Goal: Task Accomplishment & Management: Manage account settings

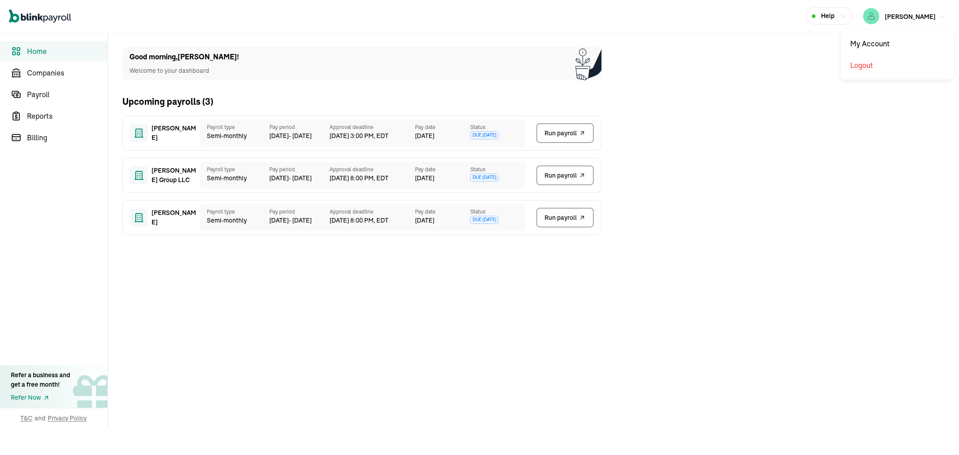
click at [920, 16] on span "[PERSON_NAME]" at bounding box center [910, 17] width 51 height 8
click at [559, 135] on span "Run payroll" at bounding box center [561, 133] width 32 height 9
click at [907, 15] on span "[PERSON_NAME]" at bounding box center [910, 17] width 51 height 8
click at [563, 130] on span "Run payroll" at bounding box center [561, 133] width 32 height 9
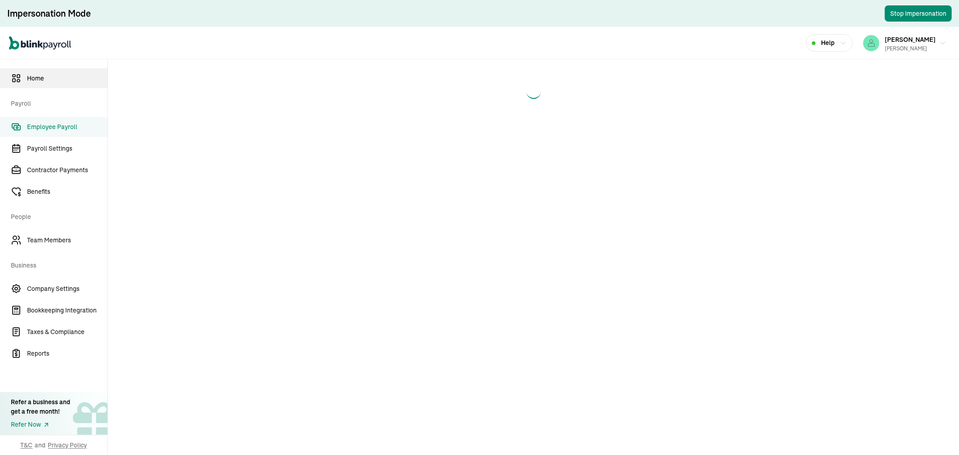
click at [38, 80] on span "Home" at bounding box center [67, 78] width 81 height 9
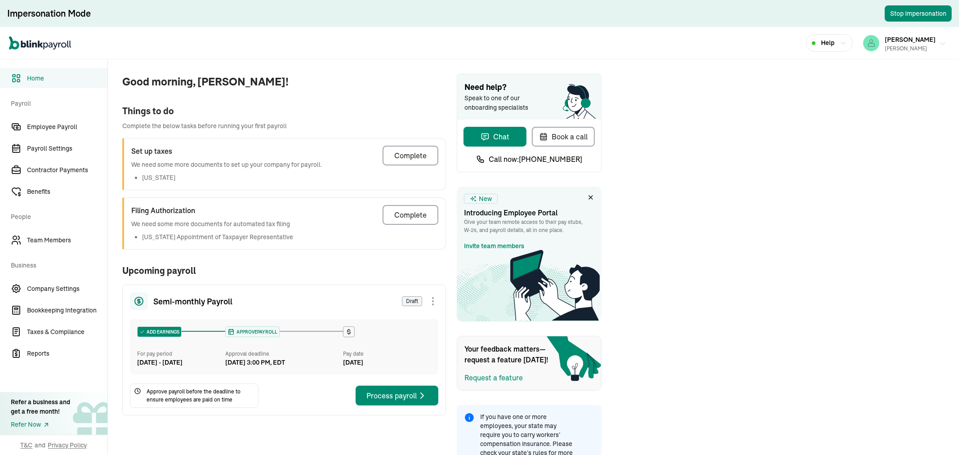
click at [896, 40] on span "[PERSON_NAME]" at bounding box center [910, 40] width 51 height 8
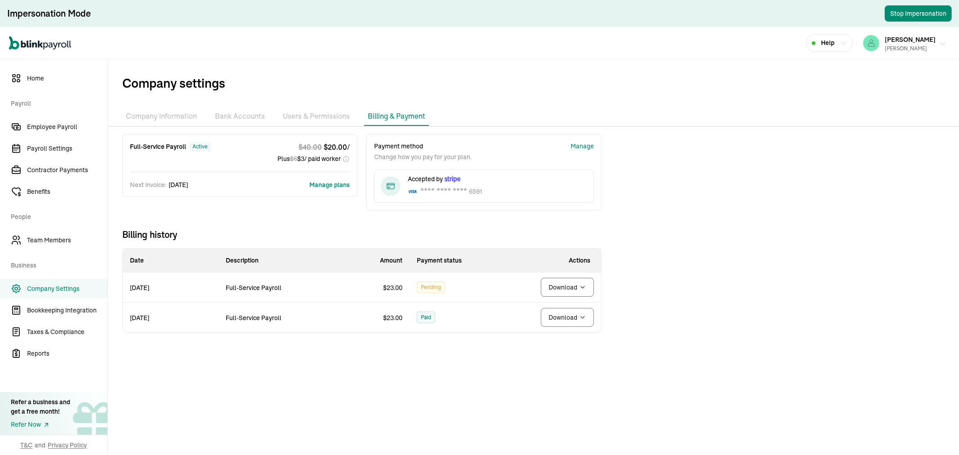
click at [903, 37] on span "[PERSON_NAME]" at bounding box center [910, 40] width 51 height 8
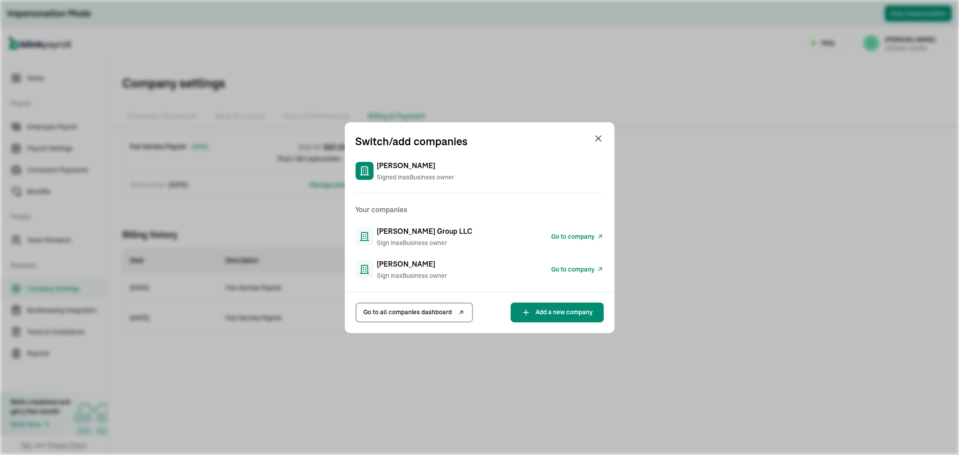
click at [573, 235] on span "Go to company" at bounding box center [573, 236] width 43 height 9
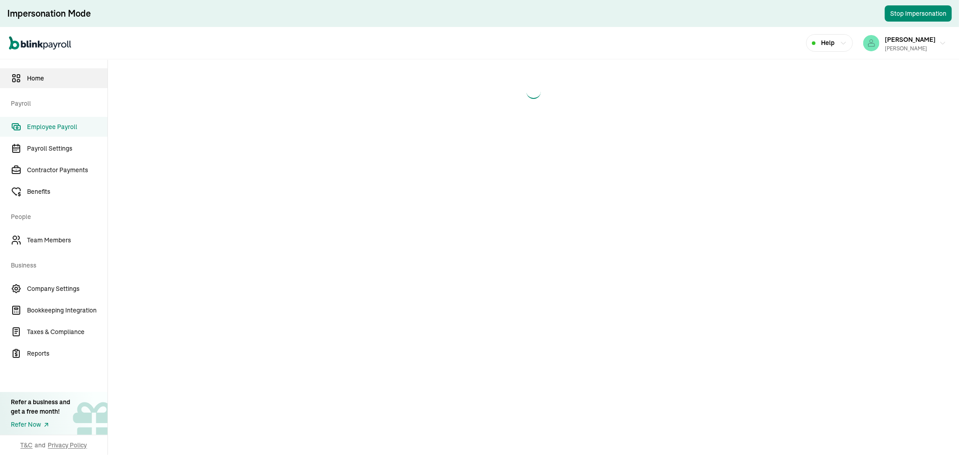
click at [38, 80] on span "Home" at bounding box center [67, 78] width 81 height 9
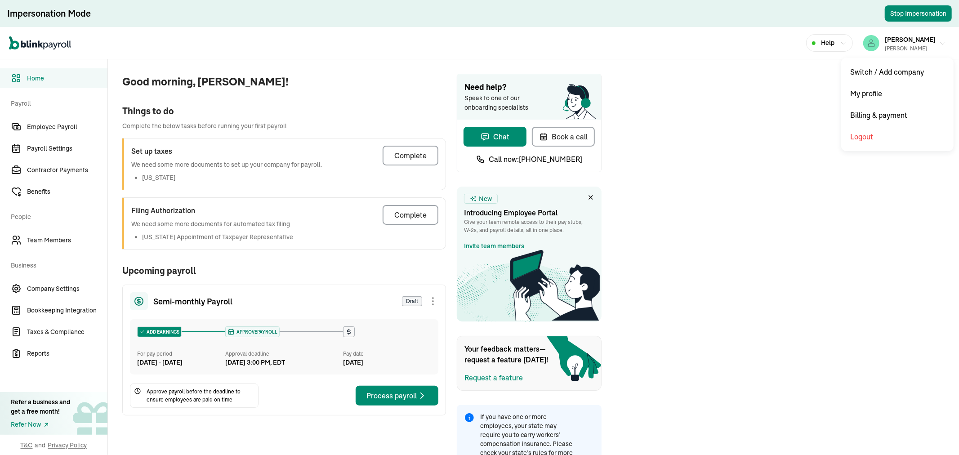
click at [896, 40] on span "[PERSON_NAME]" at bounding box center [910, 40] width 51 height 8
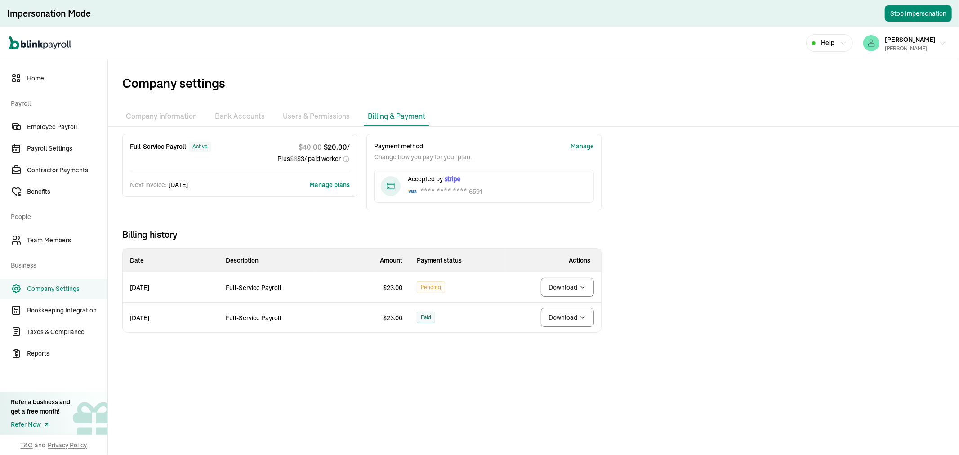
click at [903, 37] on span "[PERSON_NAME]" at bounding box center [910, 40] width 51 height 8
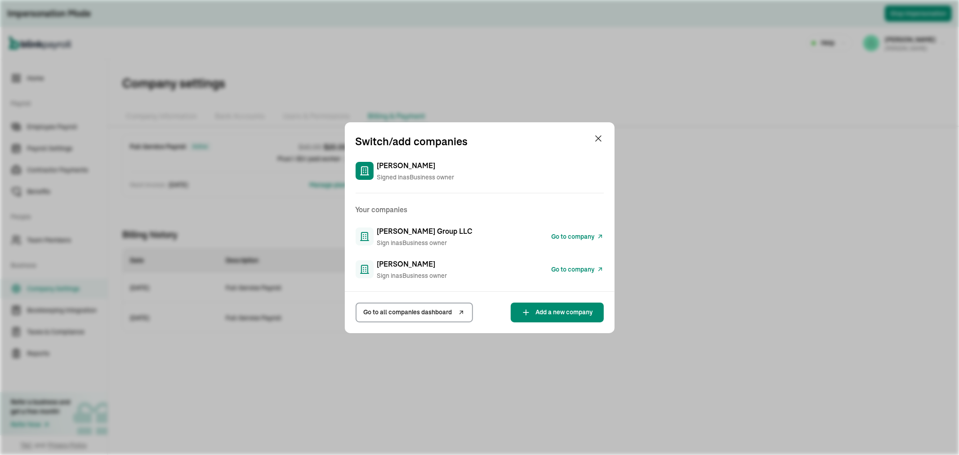
click at [573, 235] on span "Go to company" at bounding box center [573, 236] width 43 height 9
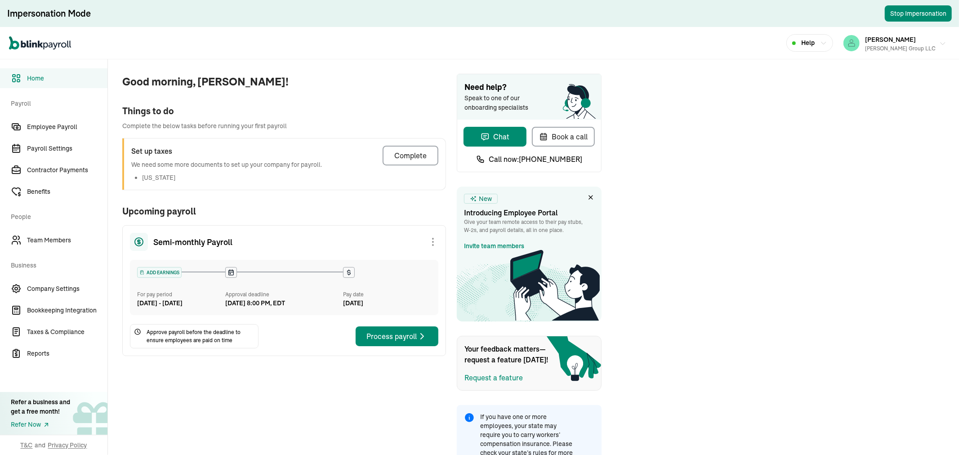
click at [891, 41] on span "[PERSON_NAME]" at bounding box center [890, 40] width 51 height 8
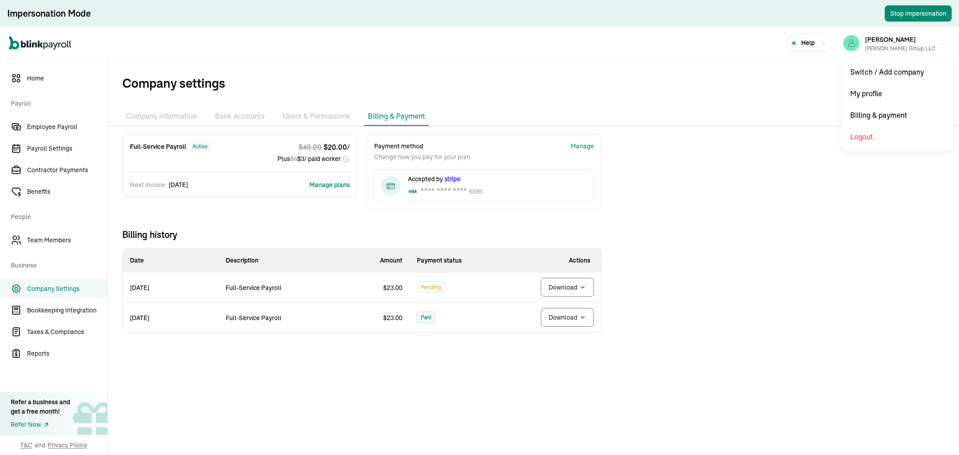
click at [898, 45] on div "[PERSON_NAME] Group LLC" at bounding box center [900, 49] width 71 height 8
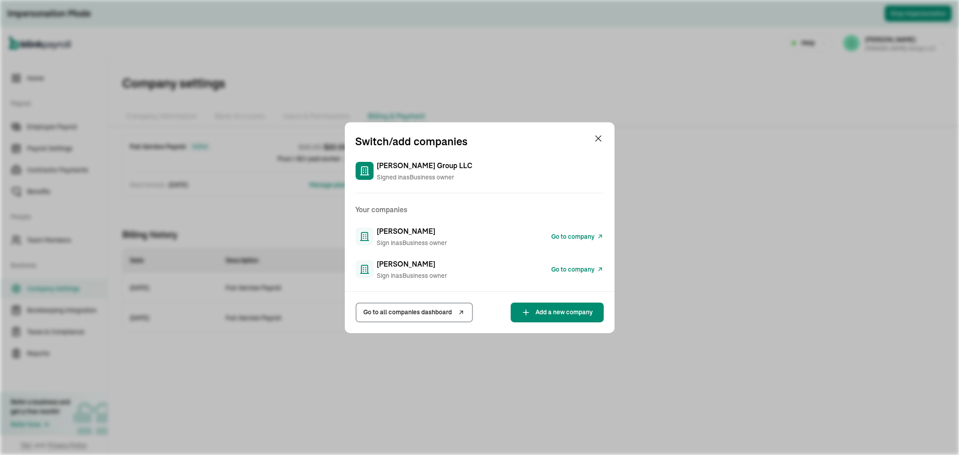
click at [577, 265] on span "Go to company" at bounding box center [573, 269] width 43 height 9
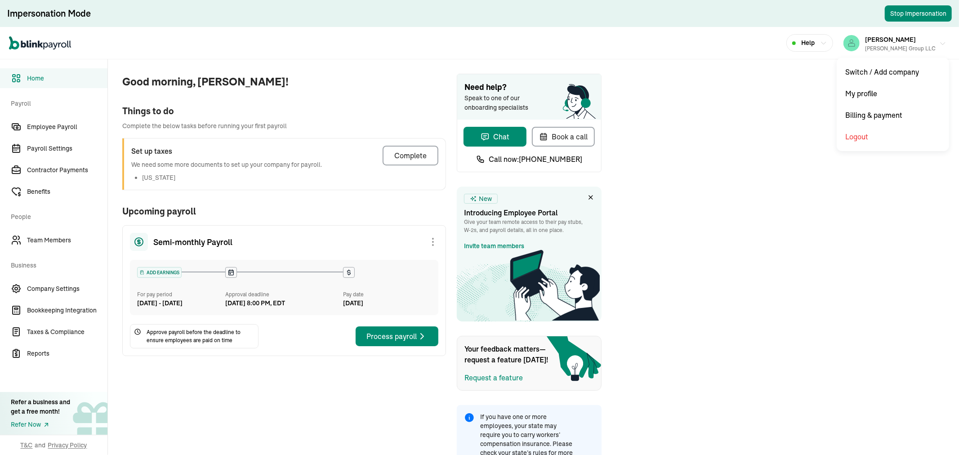
click at [891, 41] on span "[PERSON_NAME]" at bounding box center [890, 40] width 51 height 8
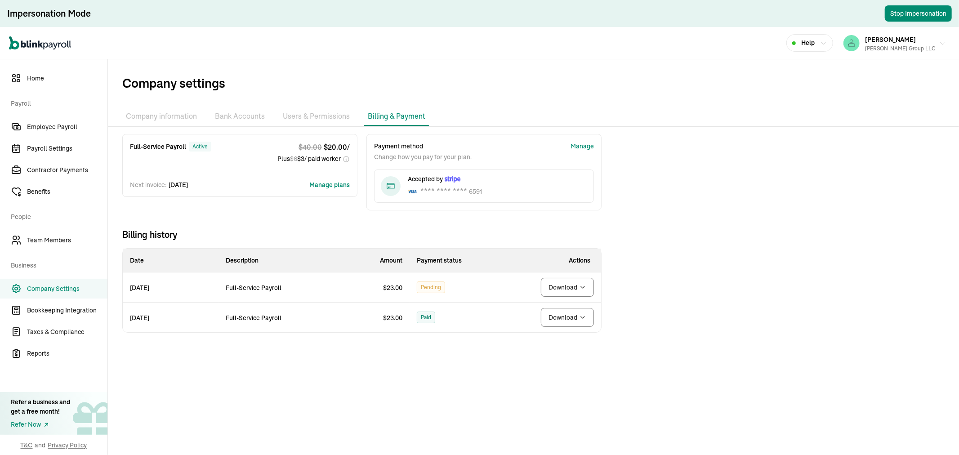
click at [898, 45] on div "Andrew A. Atalla Group LLC" at bounding box center [900, 49] width 71 height 8
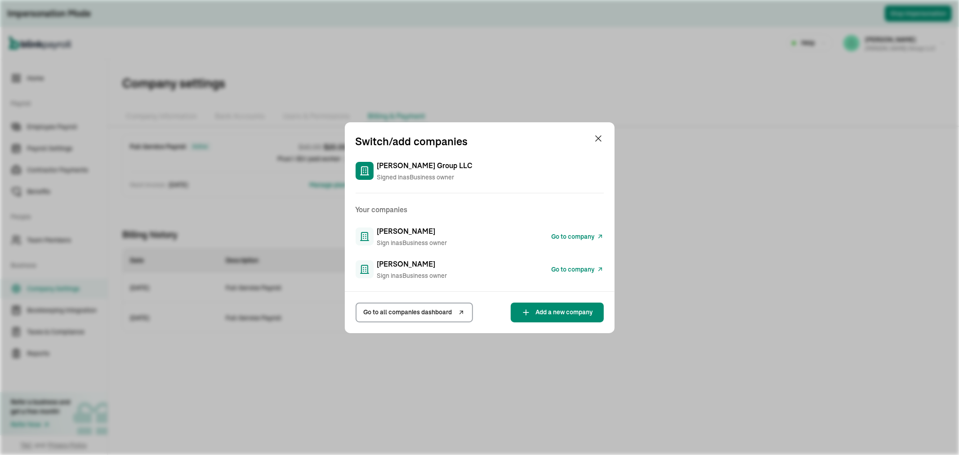
click at [577, 265] on span "Go to company" at bounding box center [573, 269] width 43 height 9
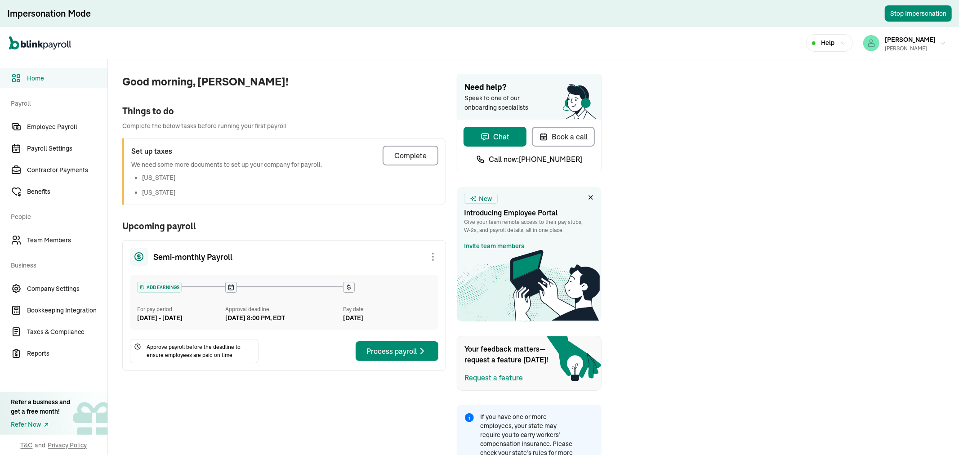
click at [927, 45] on div "Mark J. Krowiak" at bounding box center [910, 49] width 51 height 8
click at [927, 45] on div "[PERSON_NAME]" at bounding box center [910, 49] width 51 height 8
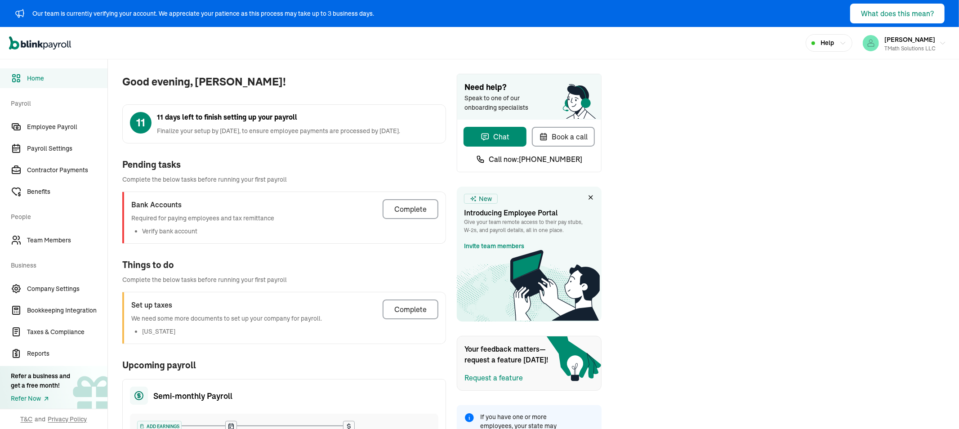
scroll to position [29, 0]
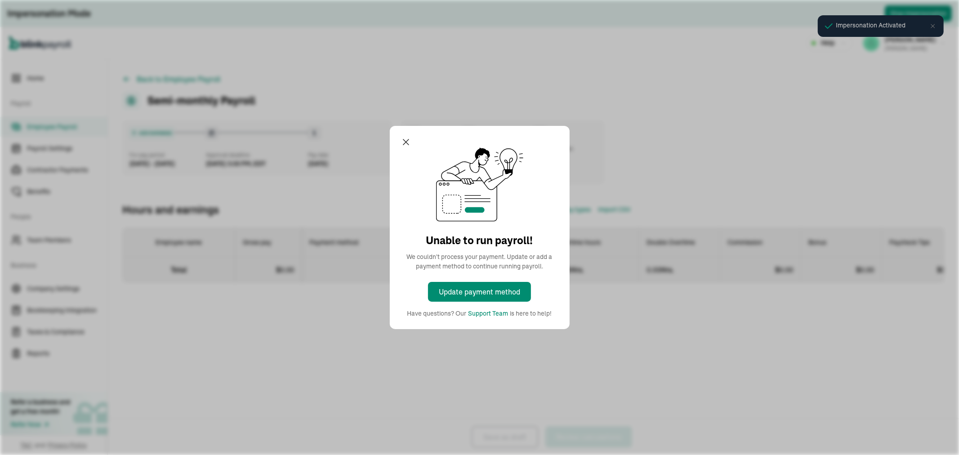
select select "direct_deposit"
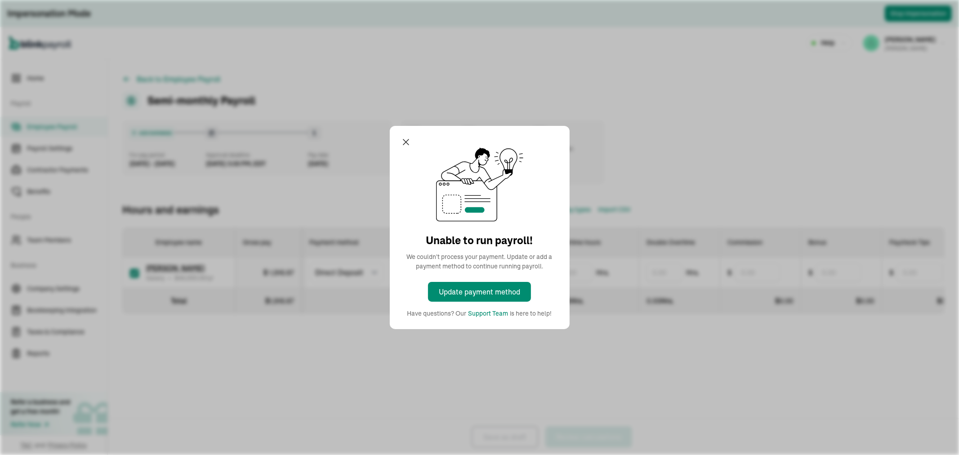
click at [930, 25] on div "Unable to run payroll! We couldn't process your payment. Update or add a paymen…" at bounding box center [479, 227] width 959 height 455
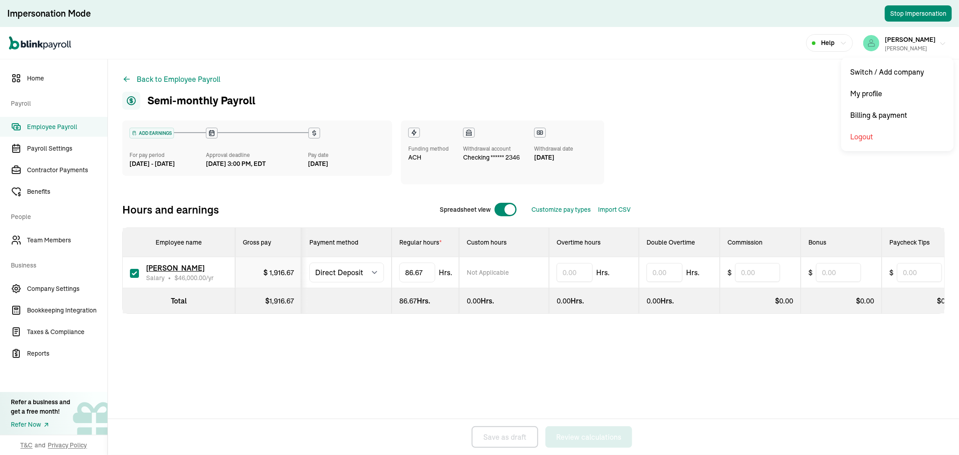
click at [921, 43] on div "[PERSON_NAME] [PERSON_NAME]" at bounding box center [910, 43] width 51 height 19
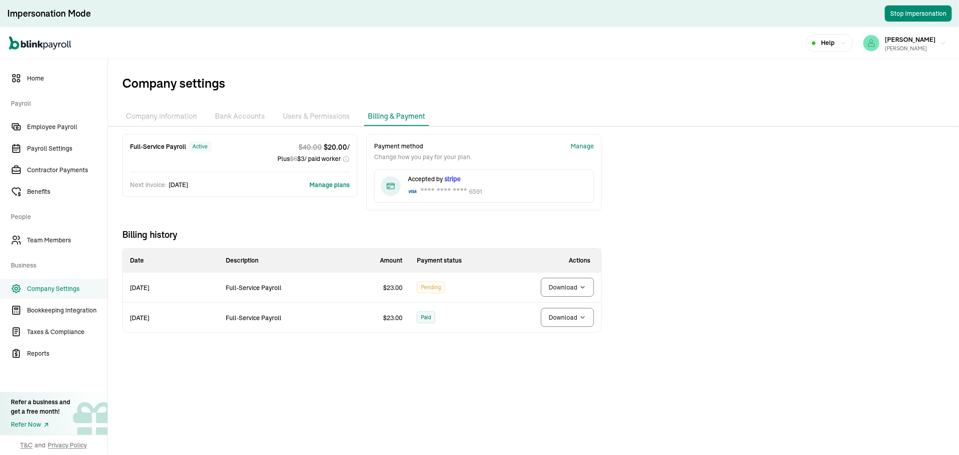
click at [555, 285] on body "Impersonation Mode Stop Impersonation Open main menu Help [PERSON_NAME] [PERSON…" at bounding box center [479, 227] width 959 height 455
click at [936, 43] on div "[PERSON_NAME] [PERSON_NAME]" at bounding box center [910, 43] width 51 height 19
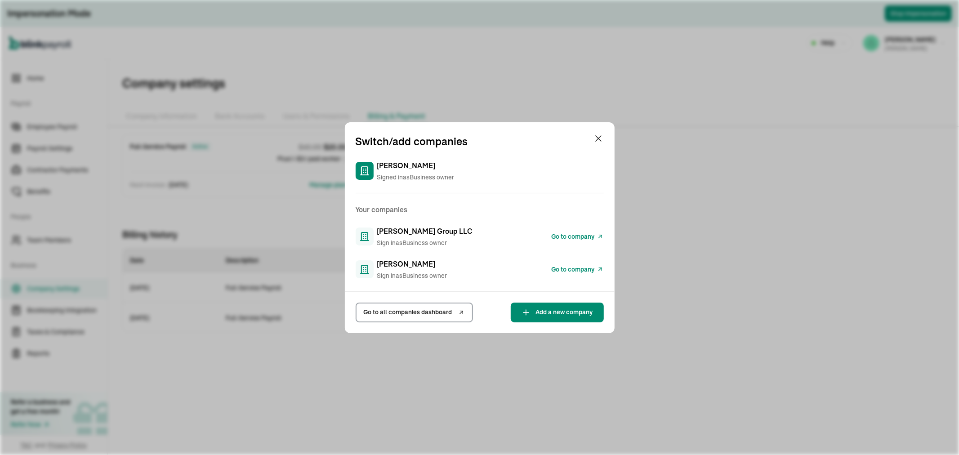
click at [583, 232] on span "Go to company" at bounding box center [573, 236] width 43 height 9
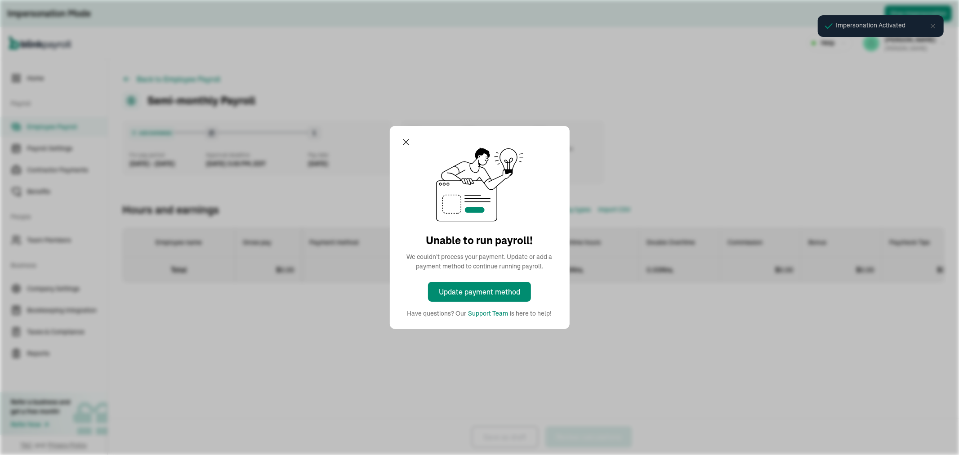
select select "direct_deposit"
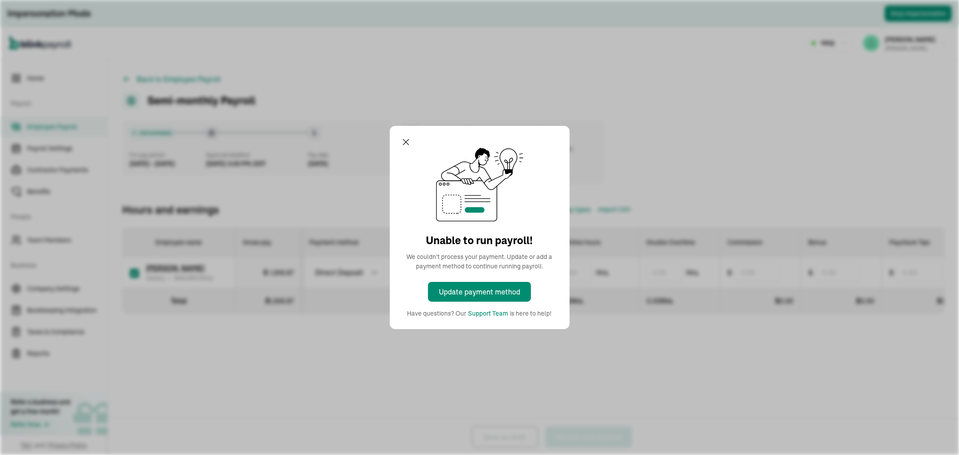
click at [930, 25] on div "Unable to run payroll! We couldn't process your payment. Update or add a paymen…" at bounding box center [479, 227] width 959 height 455
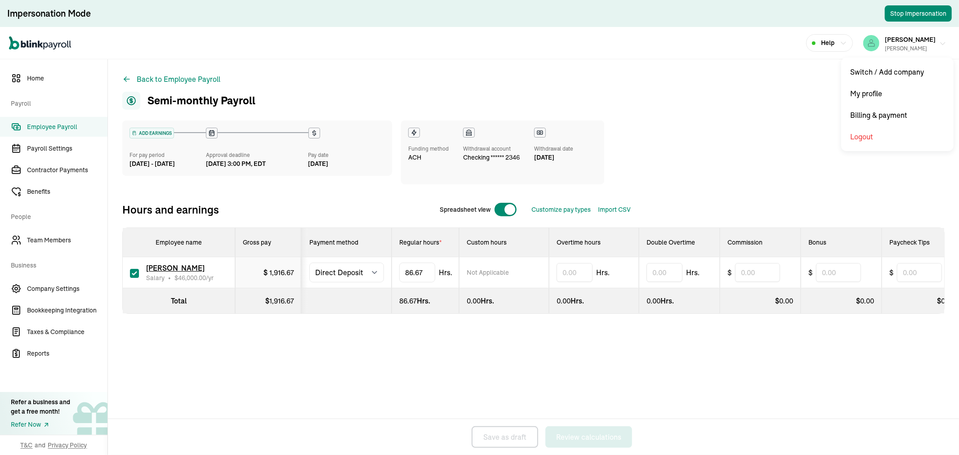
click at [921, 43] on div "[PERSON_NAME] [PERSON_NAME]" at bounding box center [910, 43] width 51 height 19
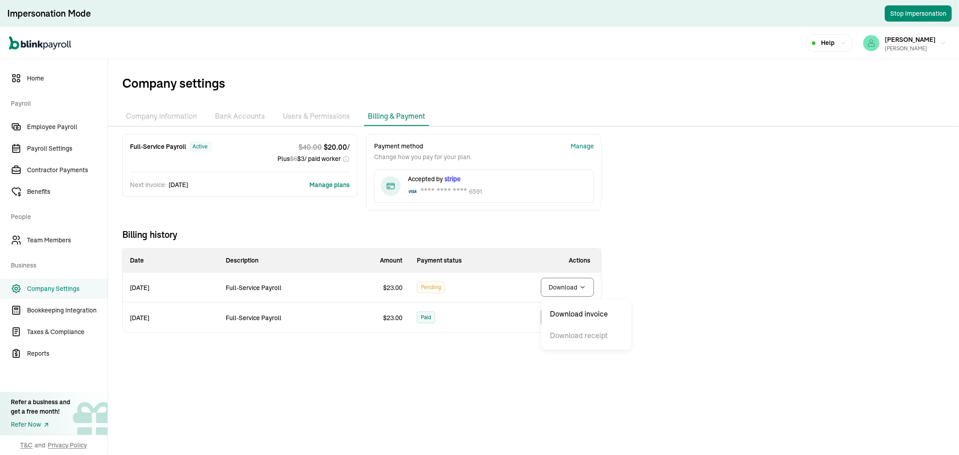
click at [555, 285] on body "Impersonation Mode Stop Impersonation Open main menu Help [PERSON_NAME] [PERSON…" at bounding box center [479, 227] width 959 height 455
click at [936, 43] on div "[PERSON_NAME] [PERSON_NAME]" at bounding box center [910, 43] width 51 height 19
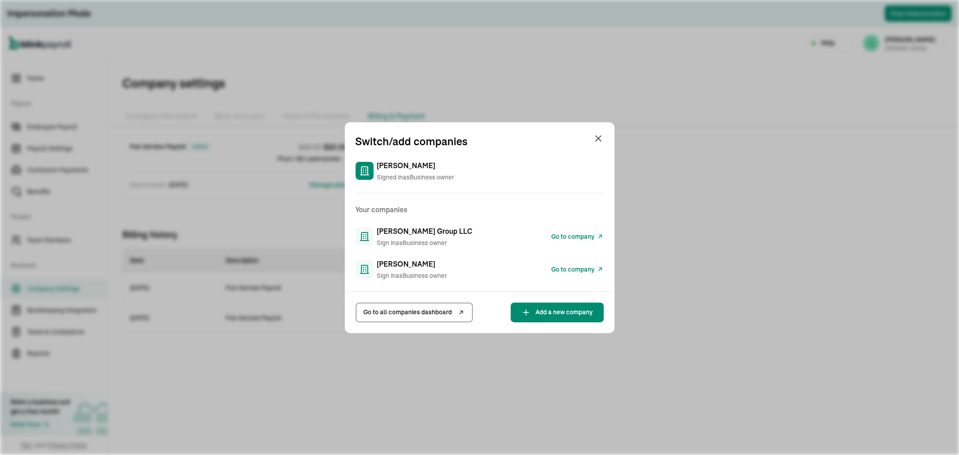
click at [583, 232] on span "Go to company" at bounding box center [573, 236] width 43 height 9
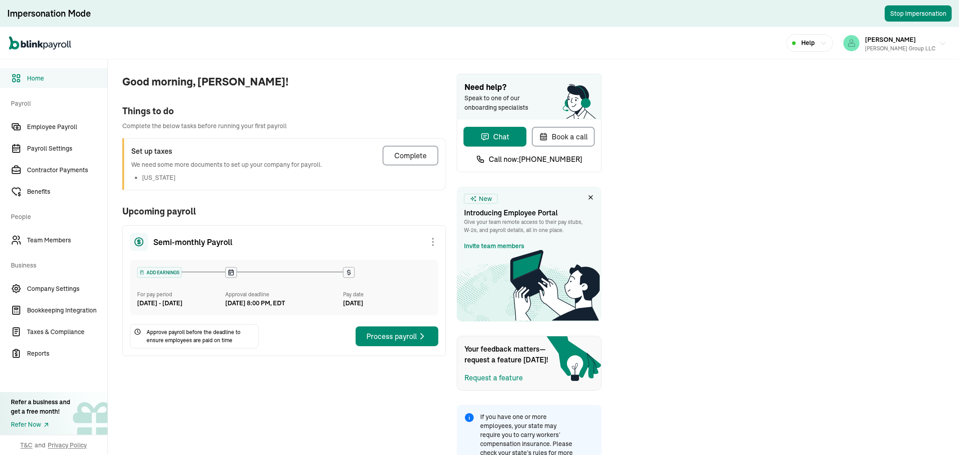
click at [904, 48] on div "[PERSON_NAME] Group LLC" at bounding box center [900, 49] width 71 height 8
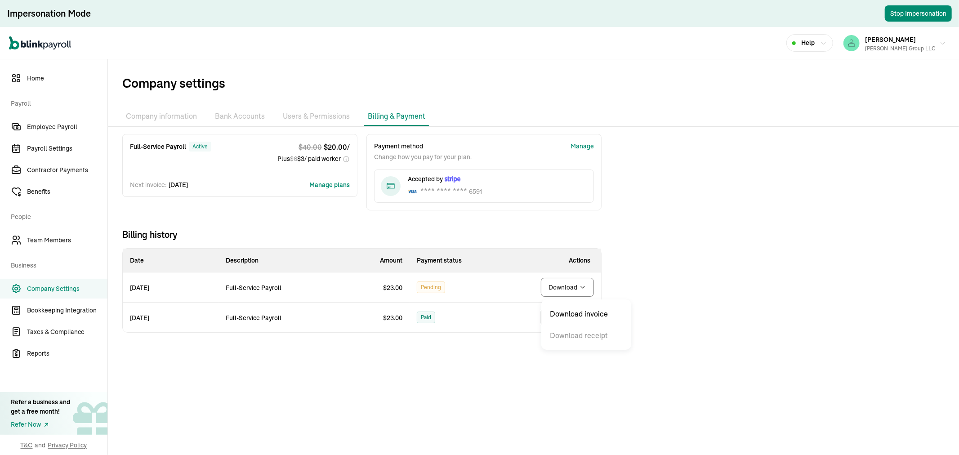
click at [560, 288] on body "Impersonation Mode Stop Impersonation Open main menu Help [PERSON_NAME] [PERSON…" at bounding box center [479, 227] width 959 height 455
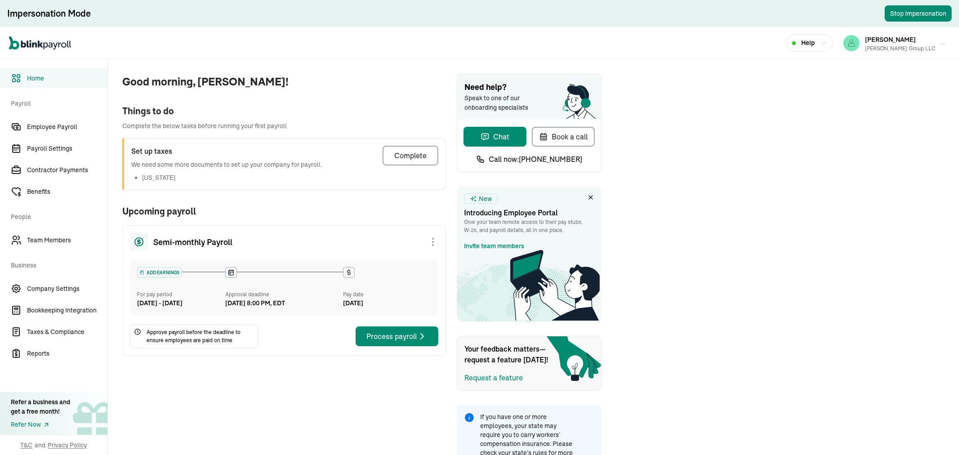
click at [904, 48] on div "[PERSON_NAME] Group LLC" at bounding box center [900, 49] width 71 height 8
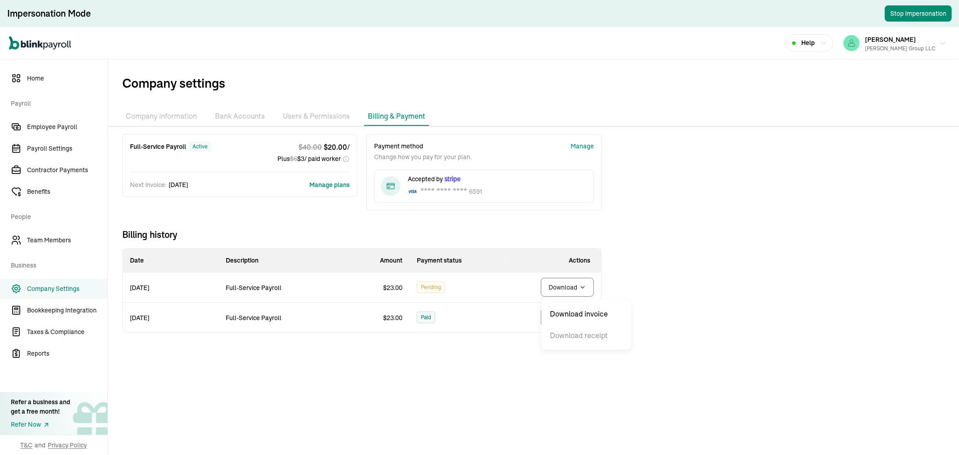
click at [560, 288] on body "Impersonation Mode Stop Impersonation Open main menu Help [PERSON_NAME] [PERSON…" at bounding box center [479, 227] width 959 height 455
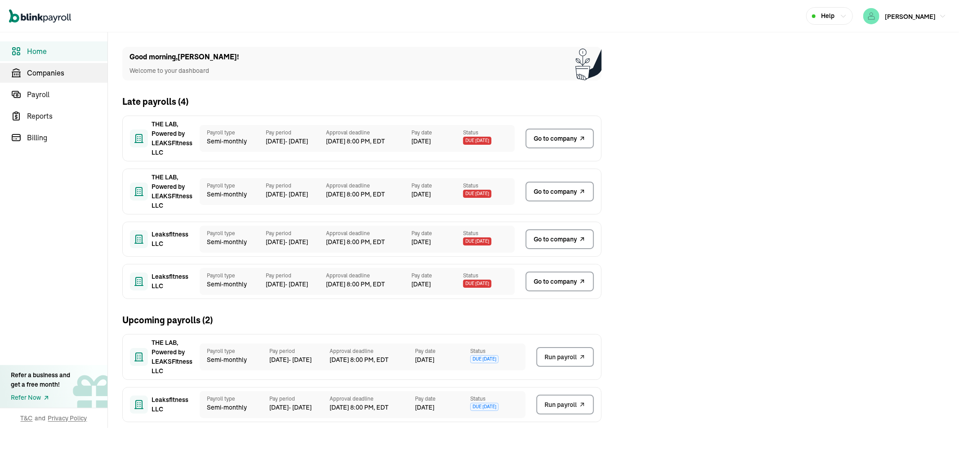
click at [46, 79] on link "Companies" at bounding box center [53, 73] width 107 height 20
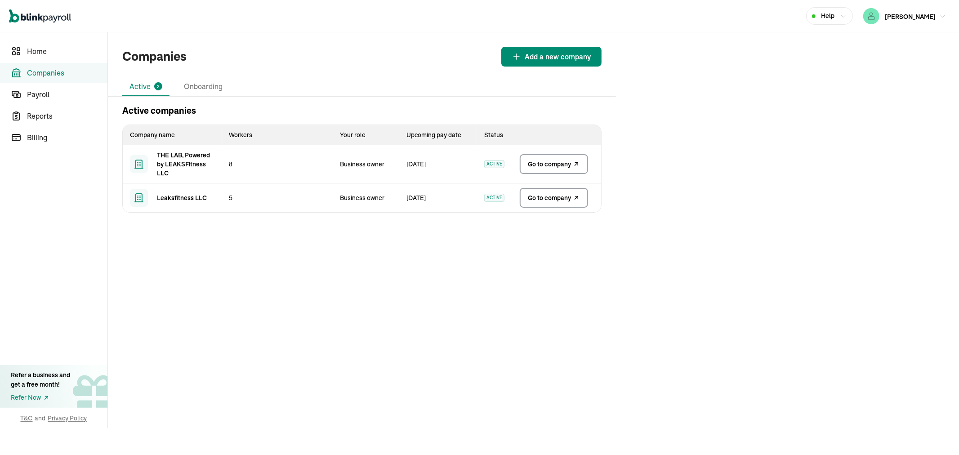
click at [553, 160] on span "Go to company" at bounding box center [549, 164] width 43 height 9
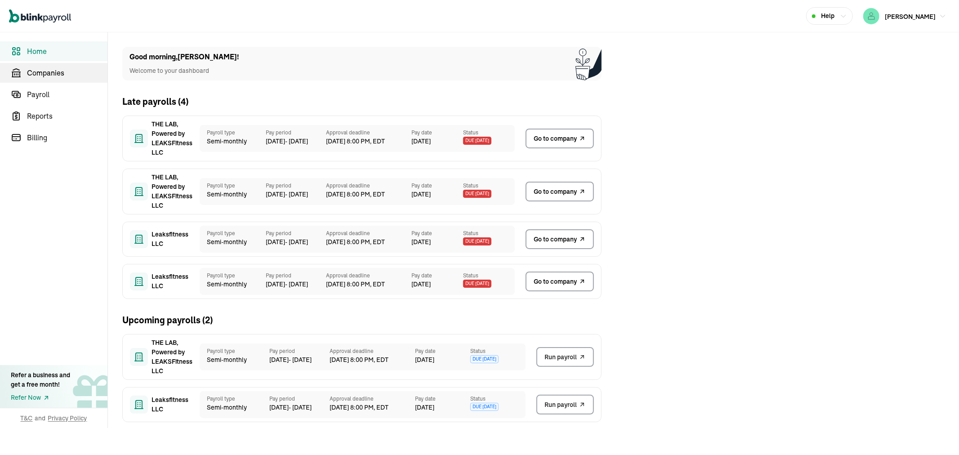
click at [46, 79] on link "Companies" at bounding box center [53, 73] width 107 height 20
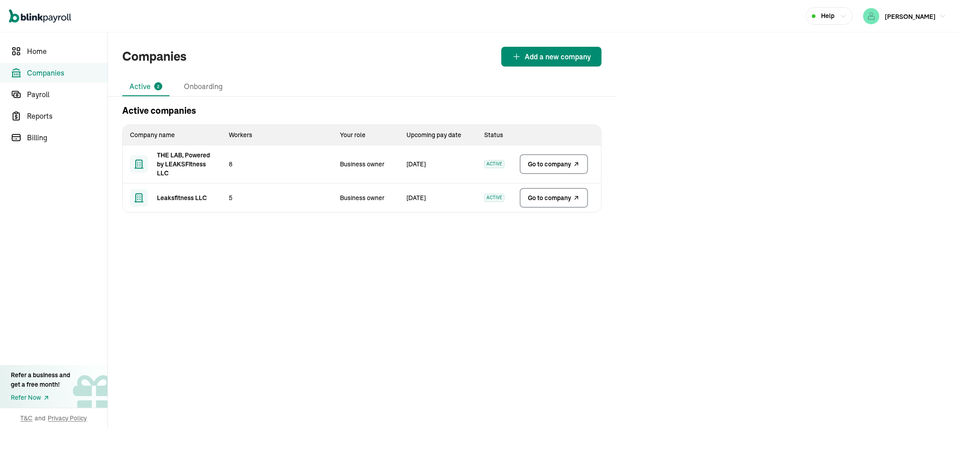
click at [553, 160] on span "Go to company" at bounding box center [549, 164] width 43 height 9
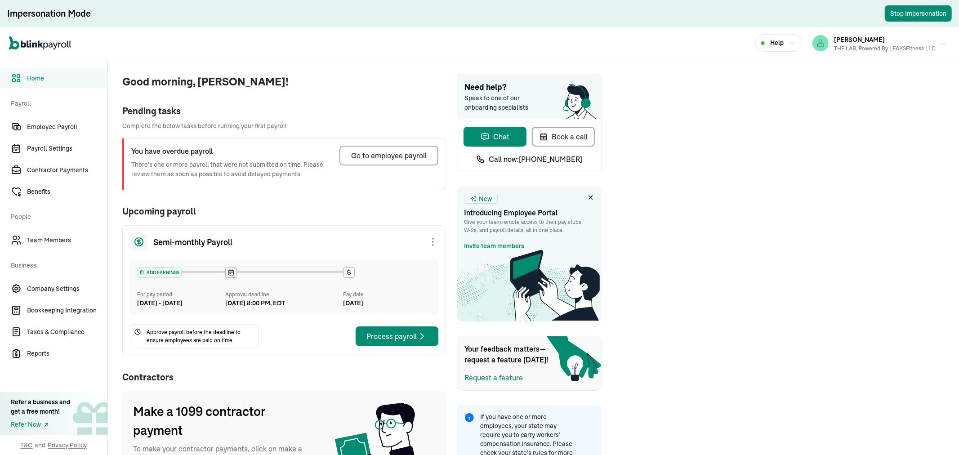
click at [874, 42] on div "[PERSON_NAME] III THE LAB, Powered by LEAKSFitness LLC" at bounding box center [885, 43] width 102 height 19
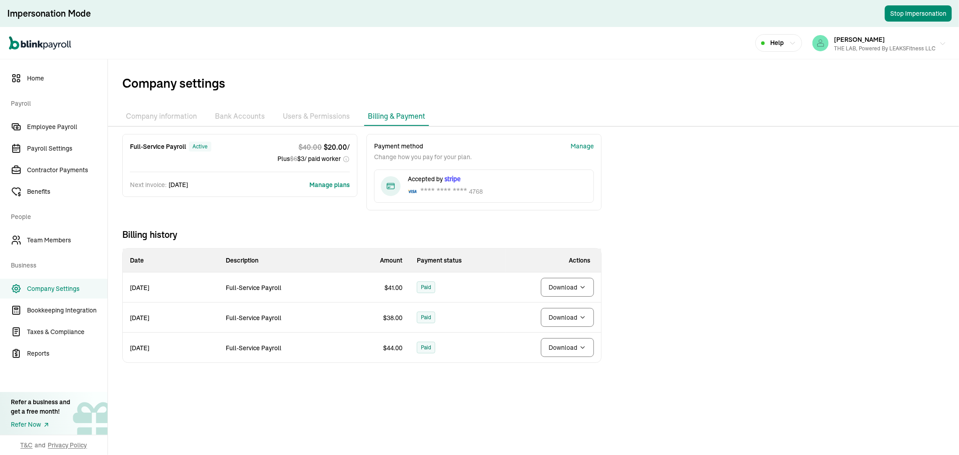
click at [865, 39] on span "[PERSON_NAME]" at bounding box center [859, 40] width 51 height 8
click at [879, 48] on div "THE LAB, Powered by LEAKSFitness LLC" at bounding box center [885, 49] width 102 height 8
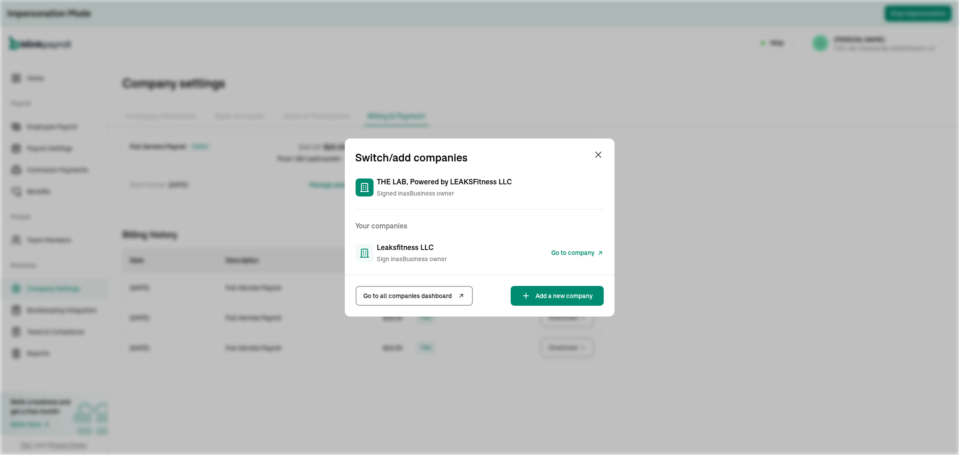
click at [596, 253] on link "Go to company" at bounding box center [578, 253] width 52 height 11
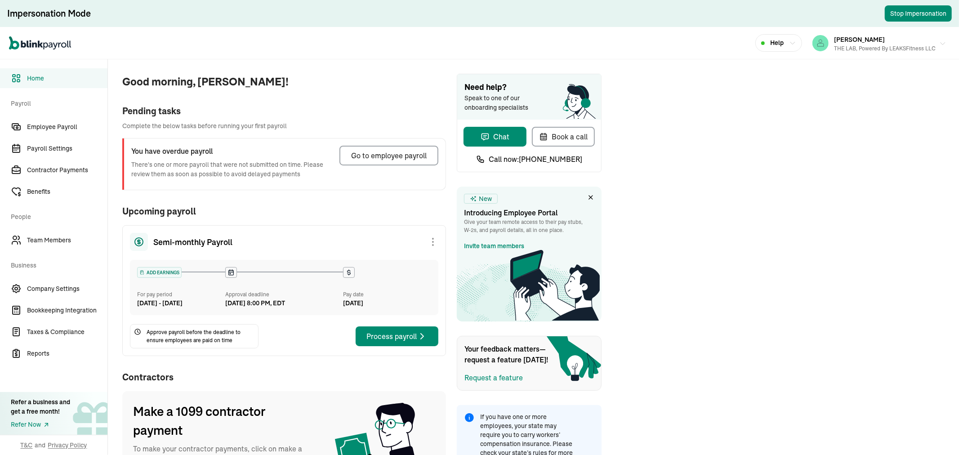
click at [874, 42] on div "Robert Leaks III THE LAB, Powered by LEAKSFitness LLC" at bounding box center [885, 43] width 102 height 19
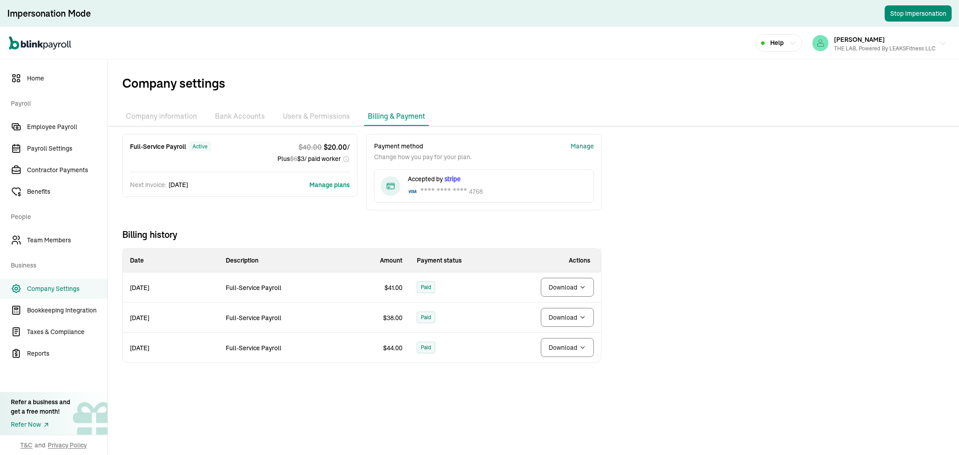
click at [865, 39] on span "[PERSON_NAME]" at bounding box center [859, 40] width 51 height 8
click at [879, 48] on div "THE LAB, Powered by LEAKSFitness LLC" at bounding box center [885, 49] width 102 height 8
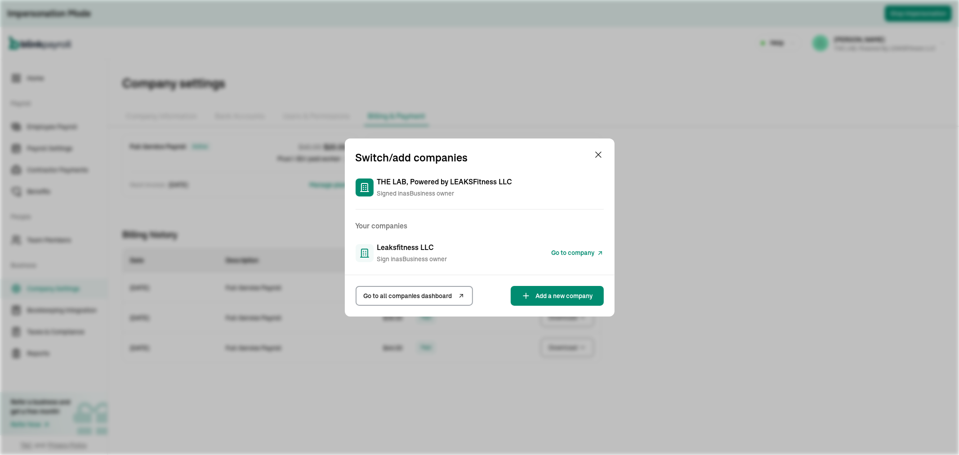
click at [596, 253] on link "Go to company" at bounding box center [578, 253] width 52 height 11
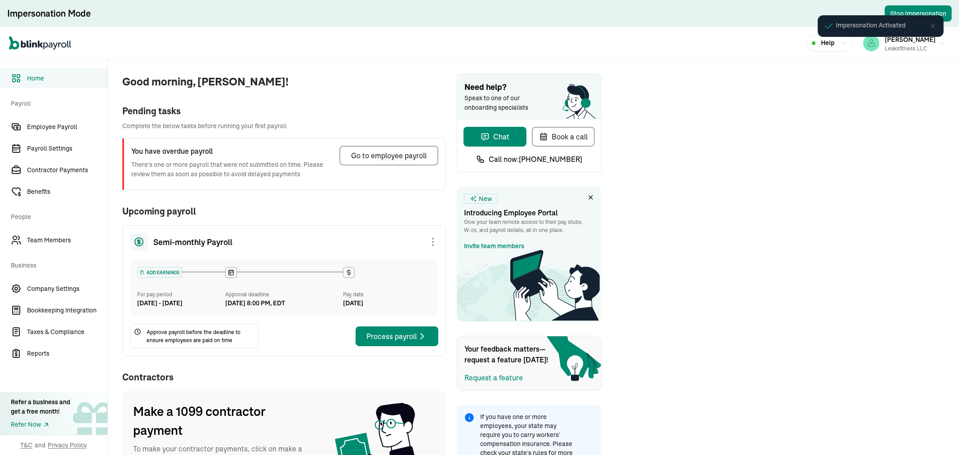
click at [914, 44] on div "Impersonation Activated" at bounding box center [881, 29] width 142 height 45
click at [933, 36] on button "[PERSON_NAME] III Leaksfitness LLC" at bounding box center [905, 43] width 90 height 22
click at [914, 44] on div "Impersonation Activated" at bounding box center [881, 29] width 142 height 45
click at [933, 36] on button "[PERSON_NAME] III Leaksfitness LLC" at bounding box center [905, 43] width 90 height 22
